Goal: Information Seeking & Learning: Understand process/instructions

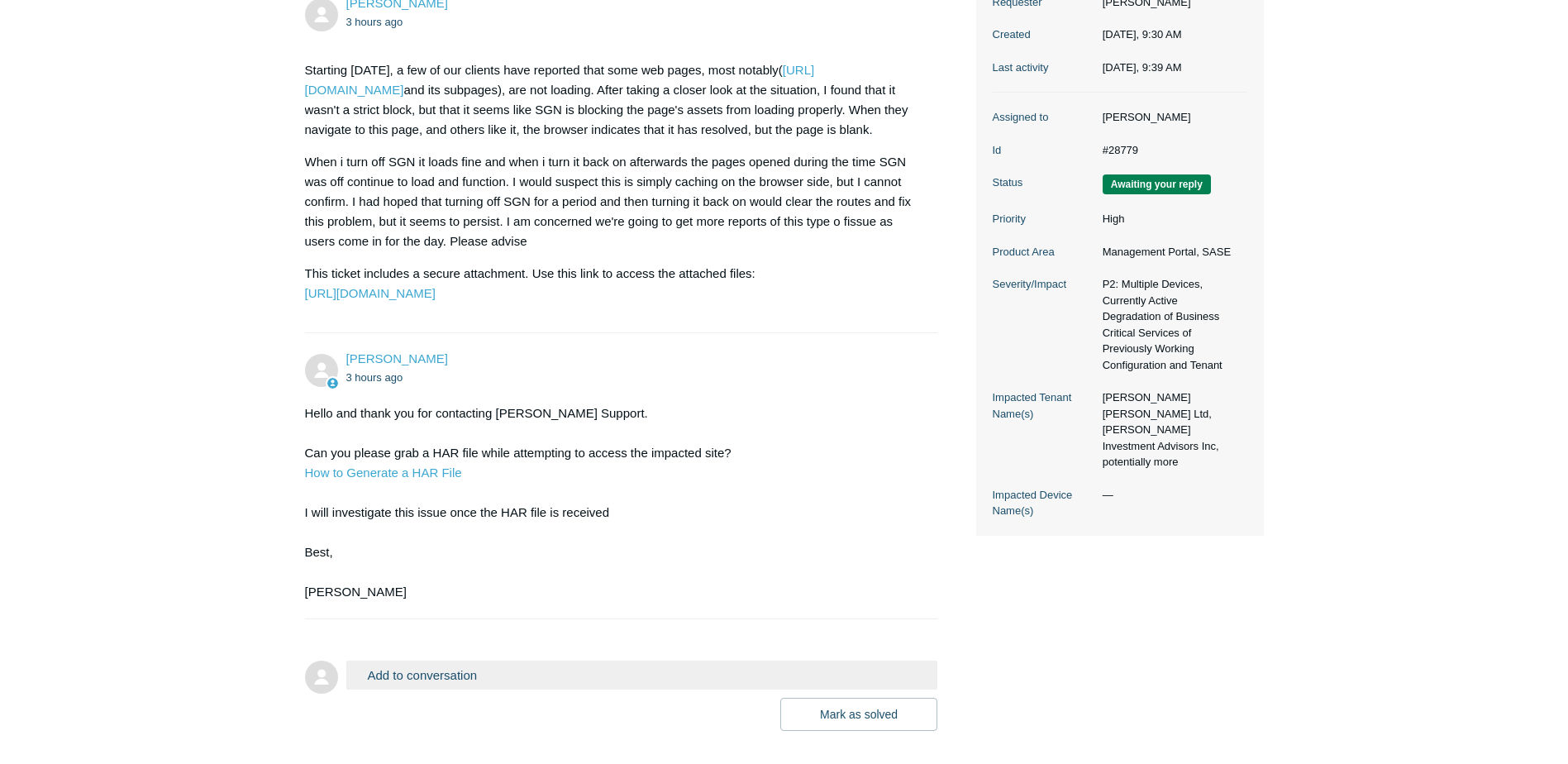
scroll to position [344, 0]
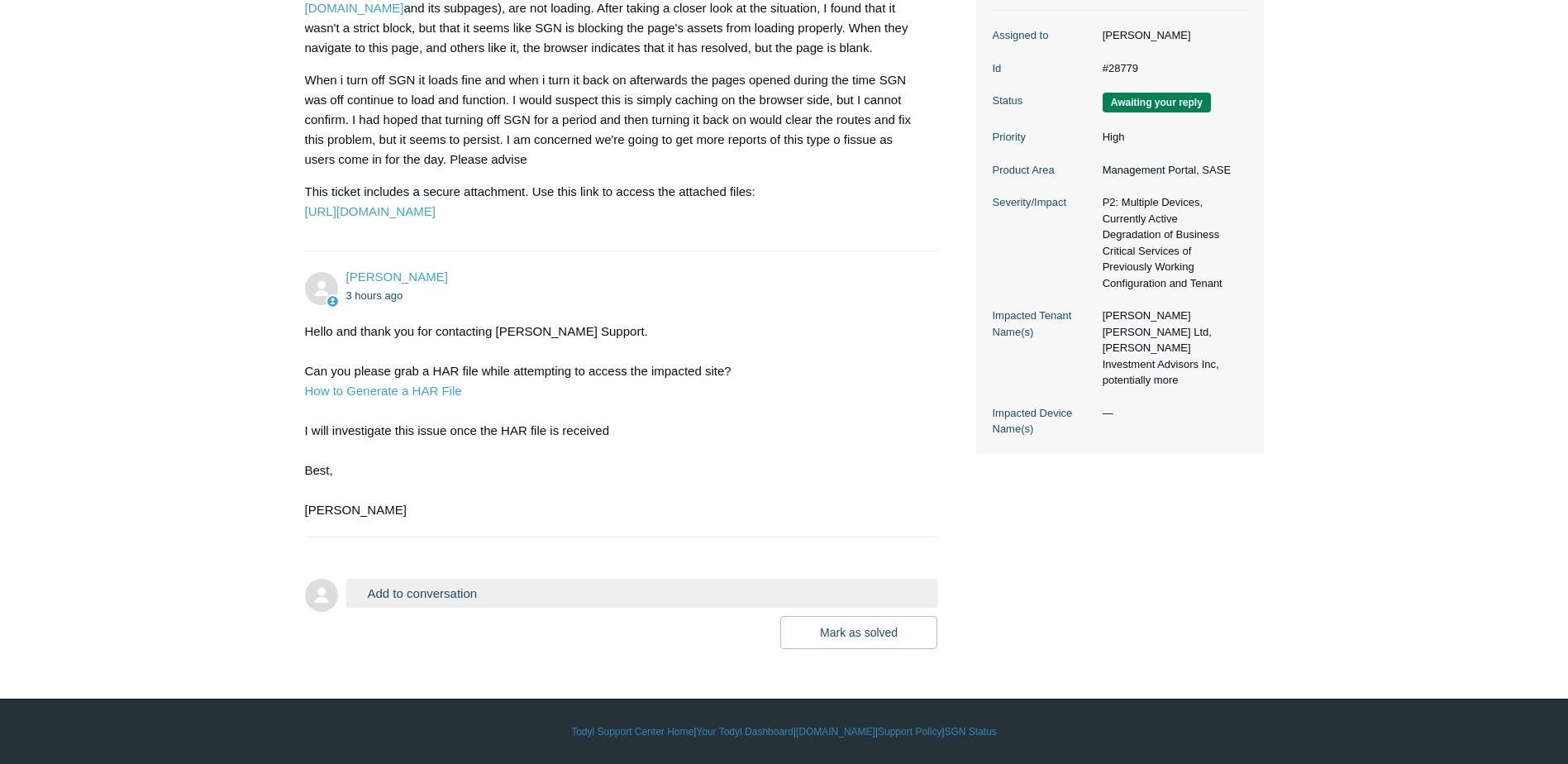
click at [921, 520] on div "Kris Haire 3 hours ago Hello and thank you for contacting Todyl Support. Can yo…" at bounding box center [621, 393] width 633 height 252
click at [879, 520] on div "Hello and thank you for contacting Todyl Support. Can you please grab a HAR fil…" at bounding box center [613, 420] width 616 height 199
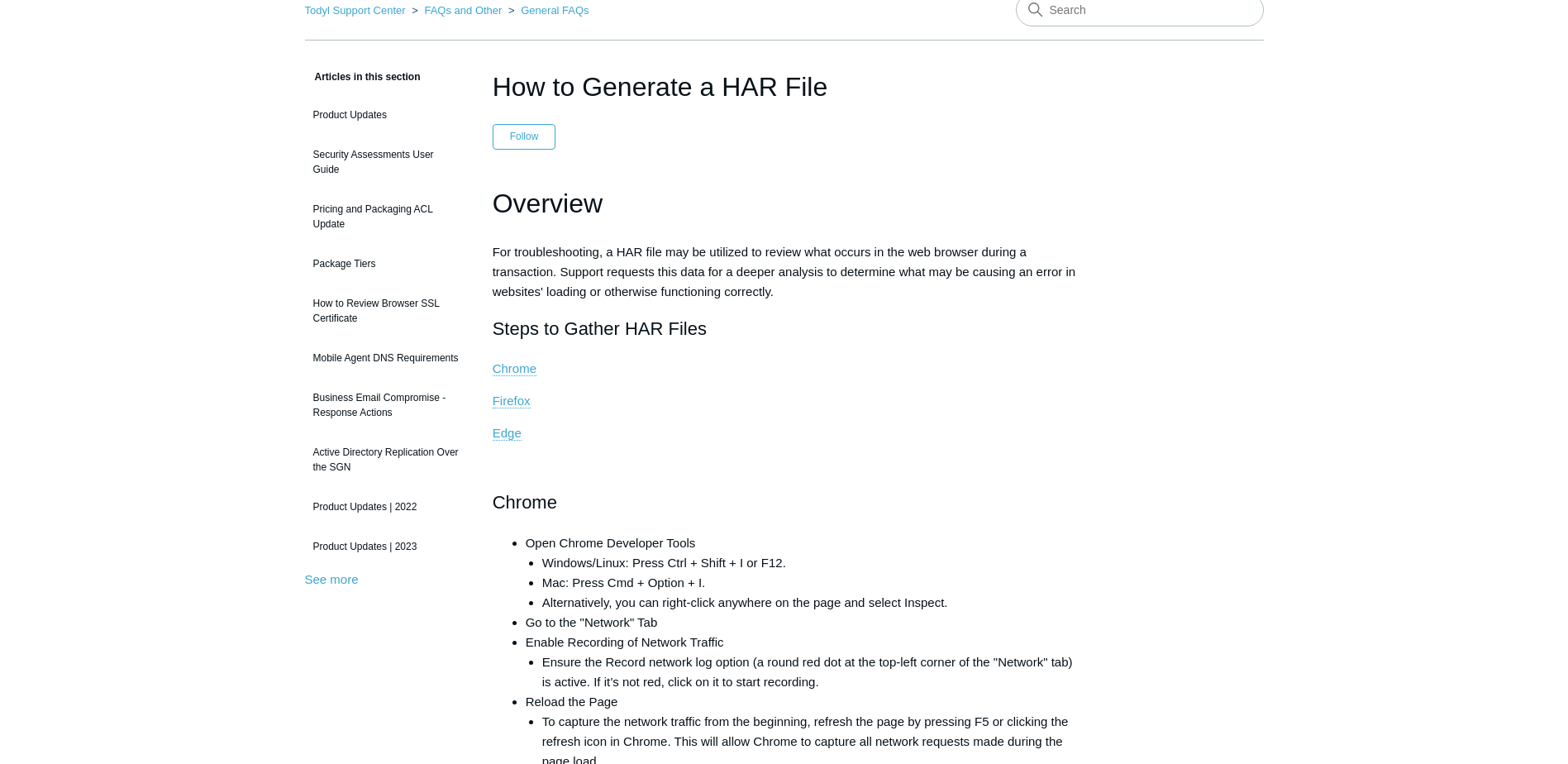
scroll to position [165, 0]
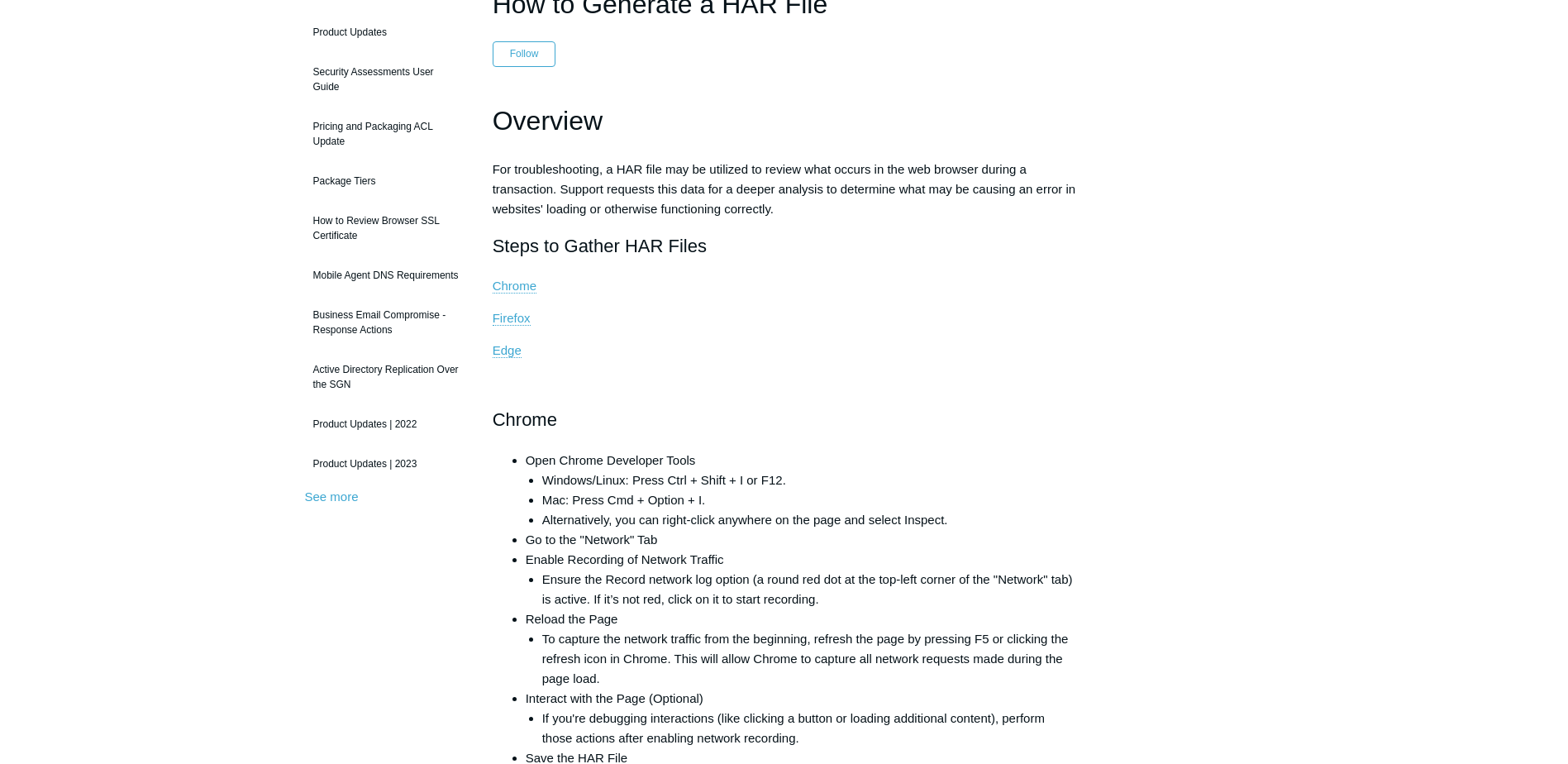
click at [670, 505] on li "Mac: Press Cmd + Option + I." at bounding box center [809, 500] width 534 height 20
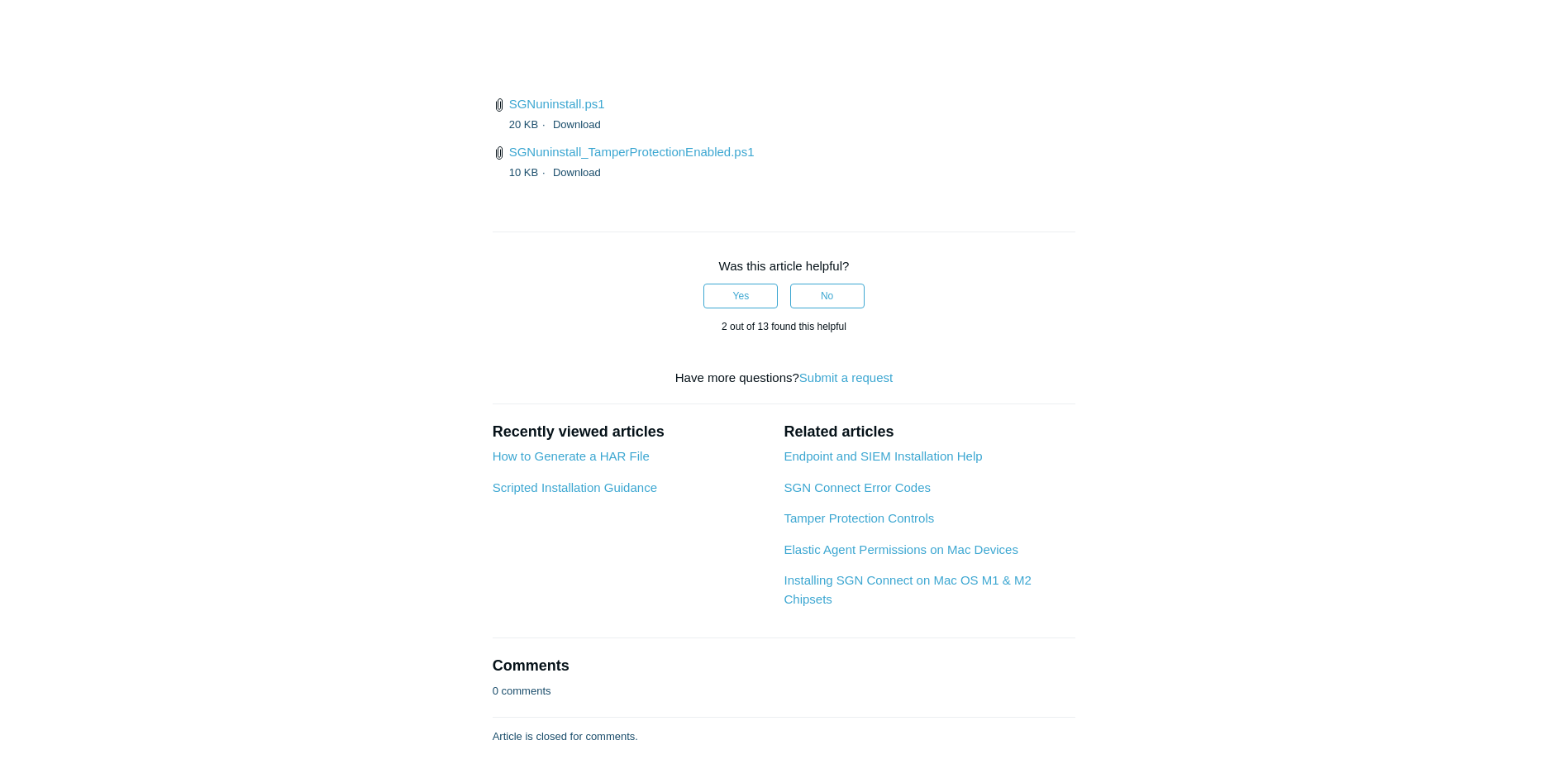
scroll to position [3968, 0]
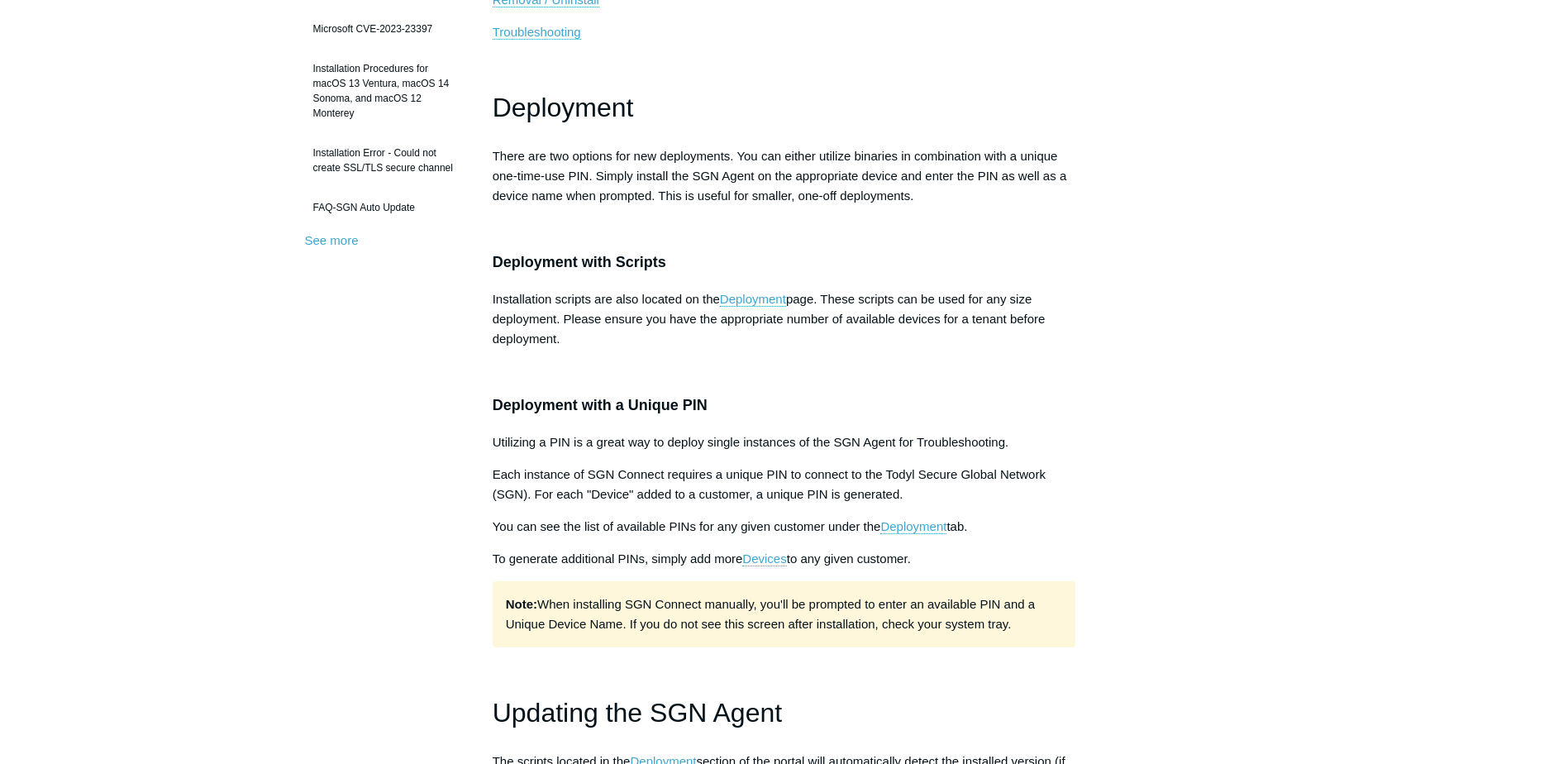
scroll to position [0, 0]
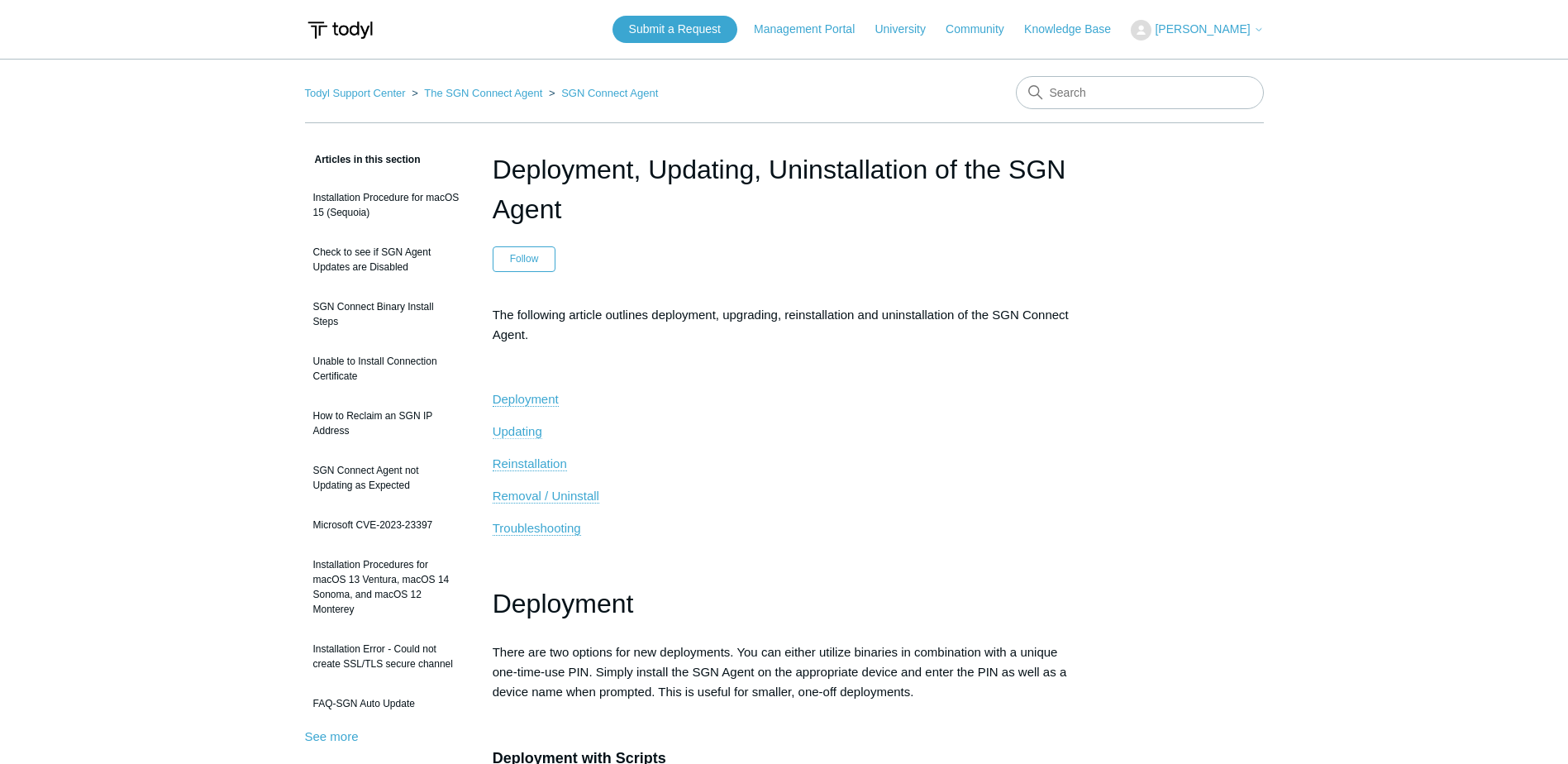
click at [517, 429] on span "Updating" at bounding box center [517, 431] width 49 height 14
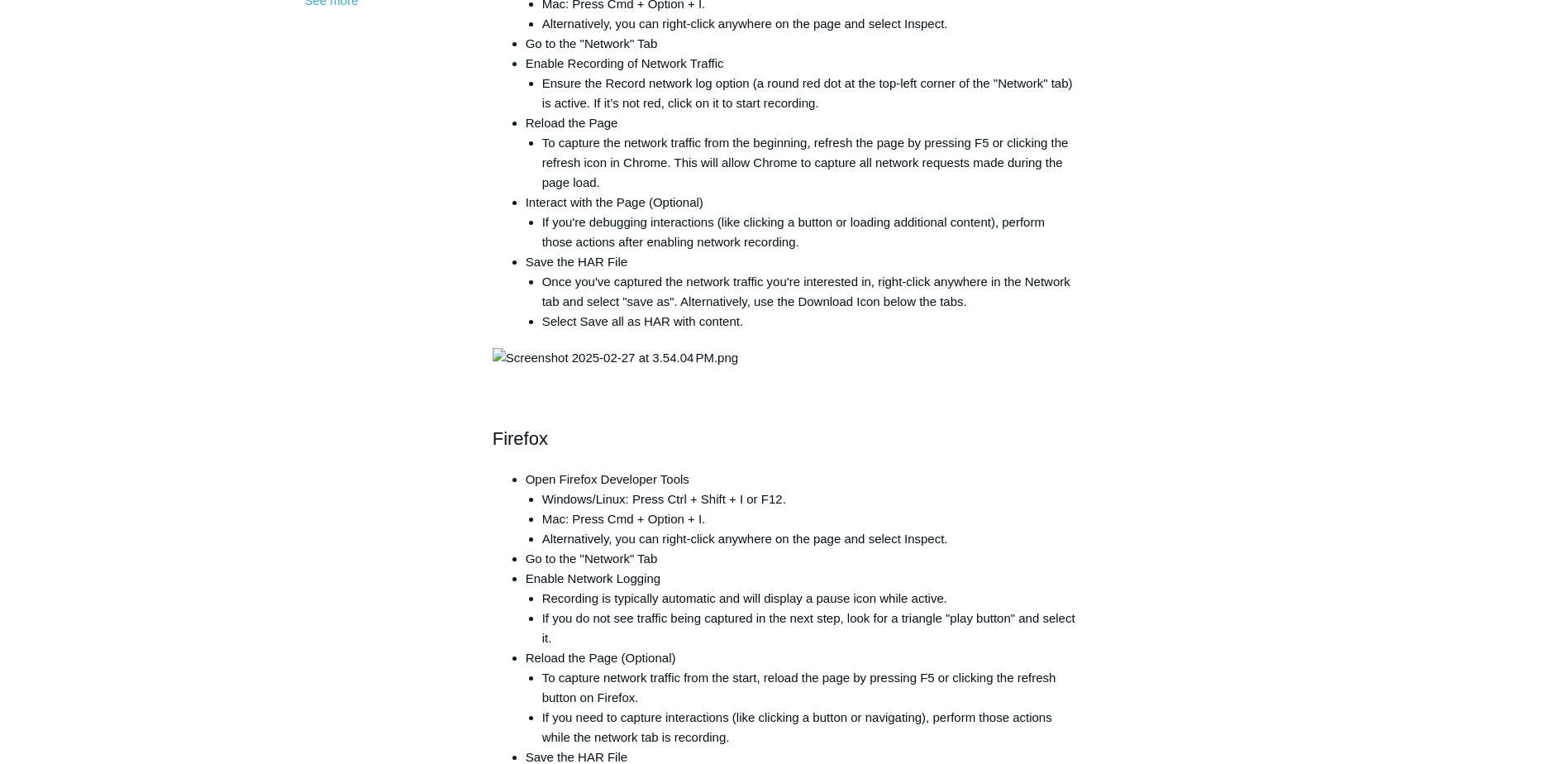
scroll to position [992, 0]
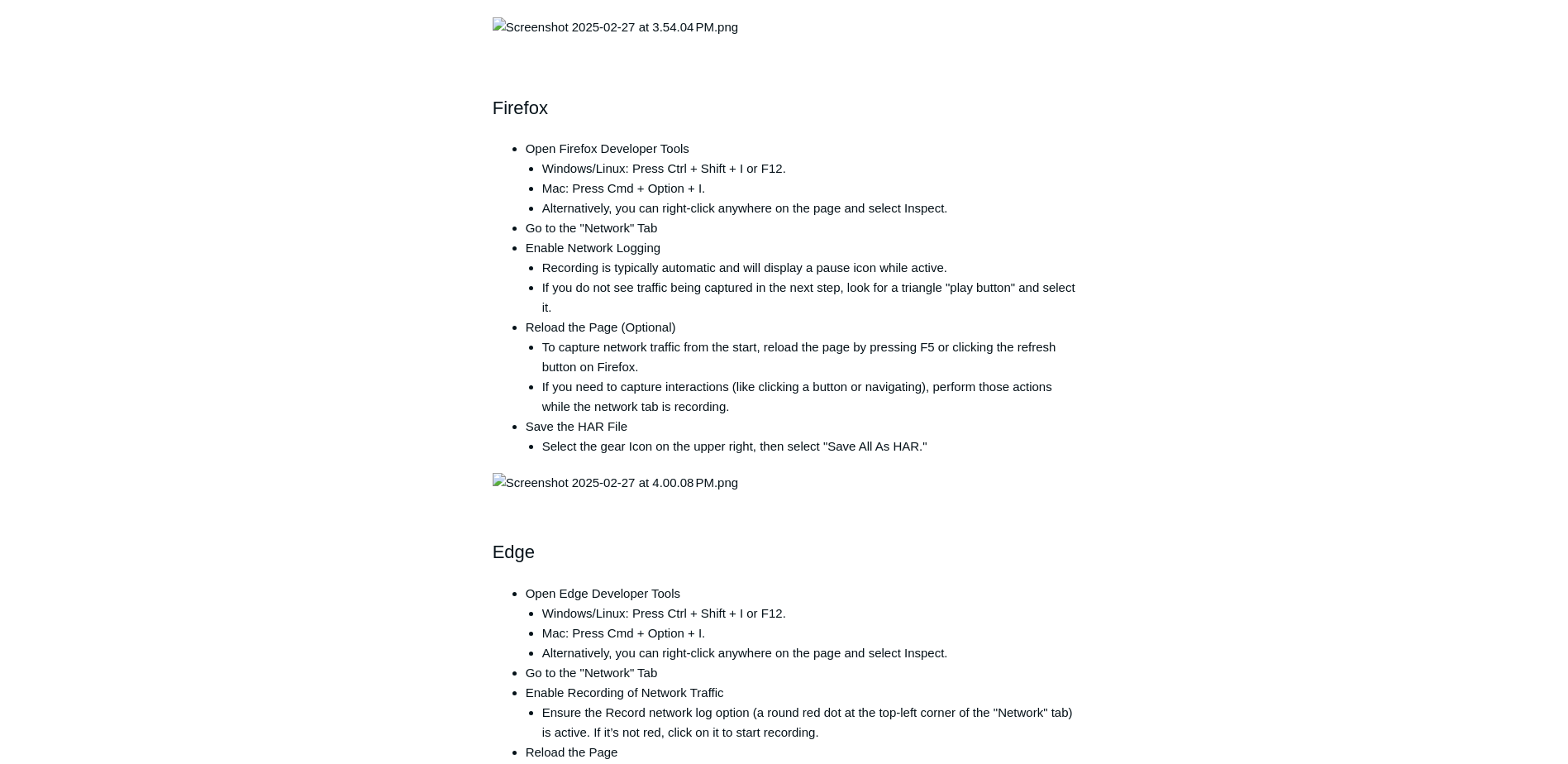
click at [1230, 691] on div "Articles in this section Product Updates Security Assessments User Guide Pricin…" at bounding box center [784, 377] width 959 height 2439
click at [1250, 660] on div "Articles in this section Product Updates Security Assessments User Guide Pricin…" at bounding box center [784, 377] width 959 height 2439
click at [112, 579] on main "Todyl Support Center FAQs and Other General FAQs Articles in this section Produ…" at bounding box center [784, 332] width 1568 height 2530
